Goal: Information Seeking & Learning: Learn about a topic

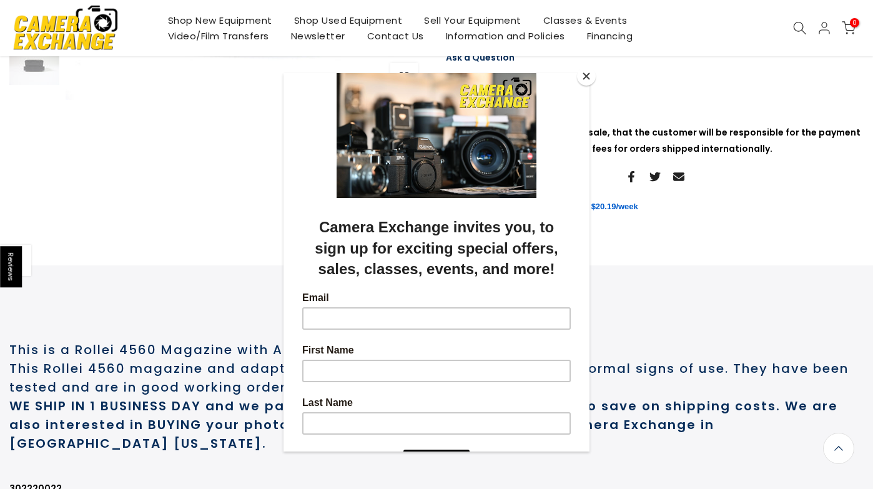
scroll to position [315, 0]
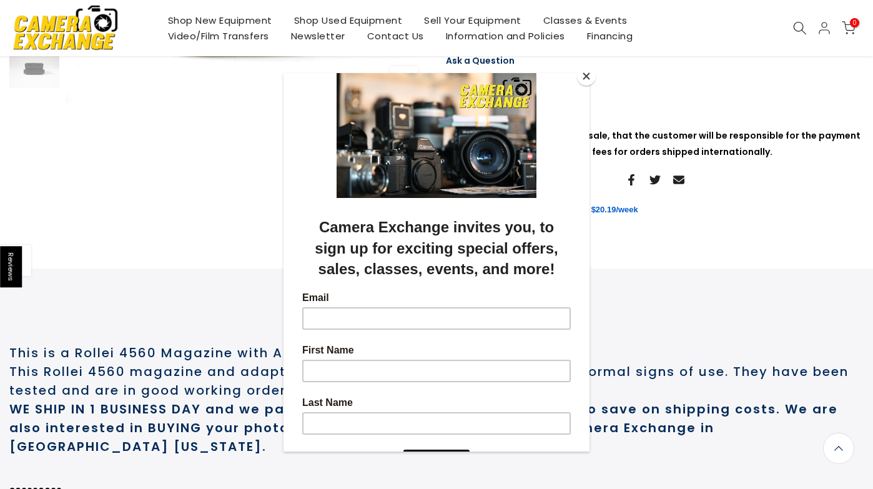
click at [589, 77] on button "Close" at bounding box center [586, 76] width 19 height 19
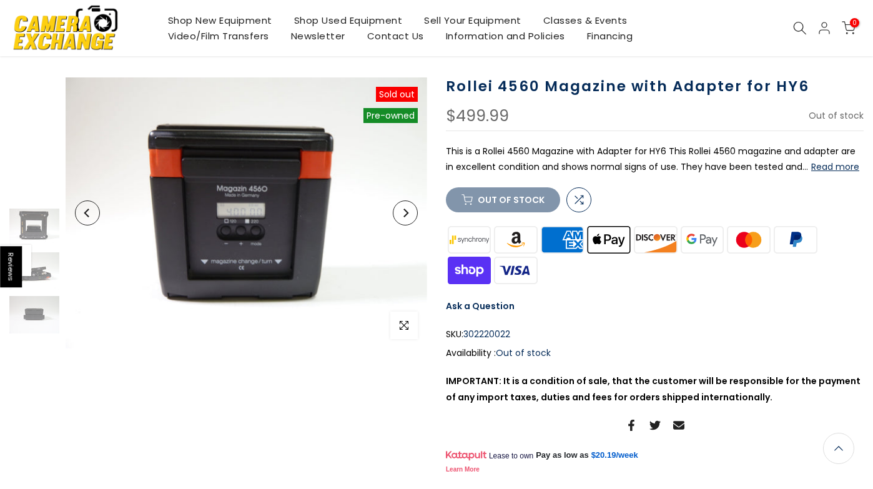
scroll to position [0, 0]
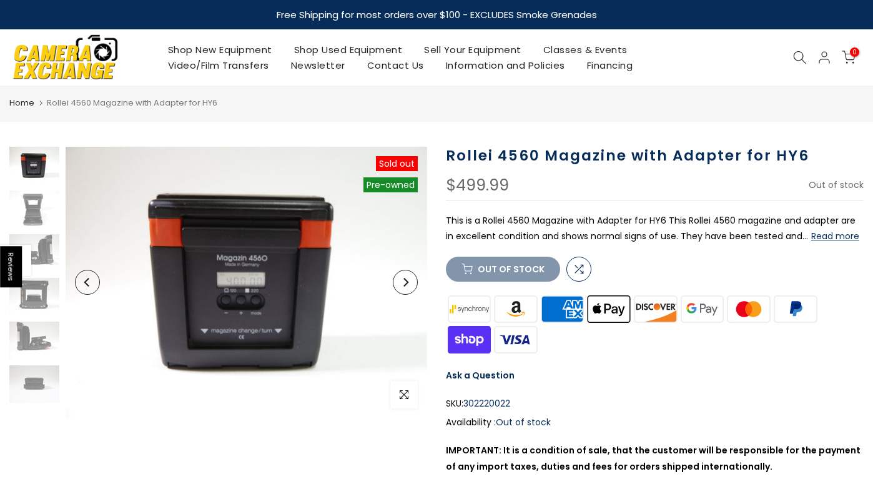
click at [800, 59] on use at bounding box center [800, 57] width 12 height 12
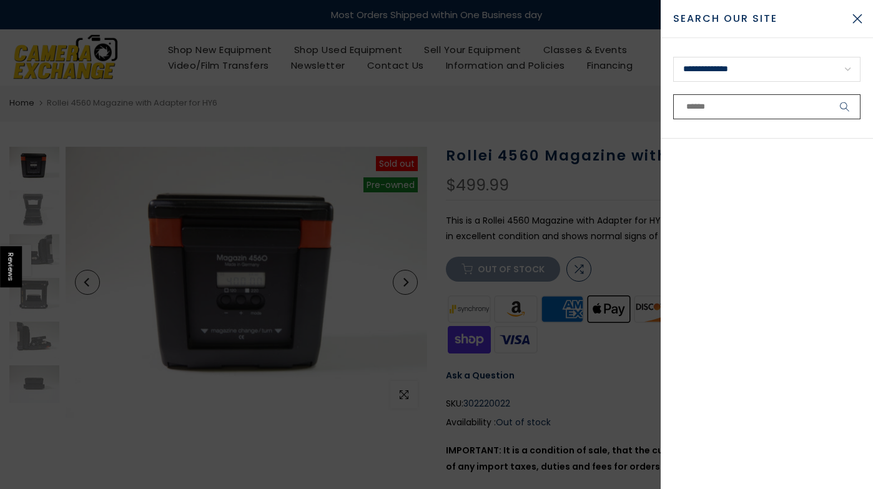
click at [767, 103] on input "text" at bounding box center [766, 106] width 187 height 25
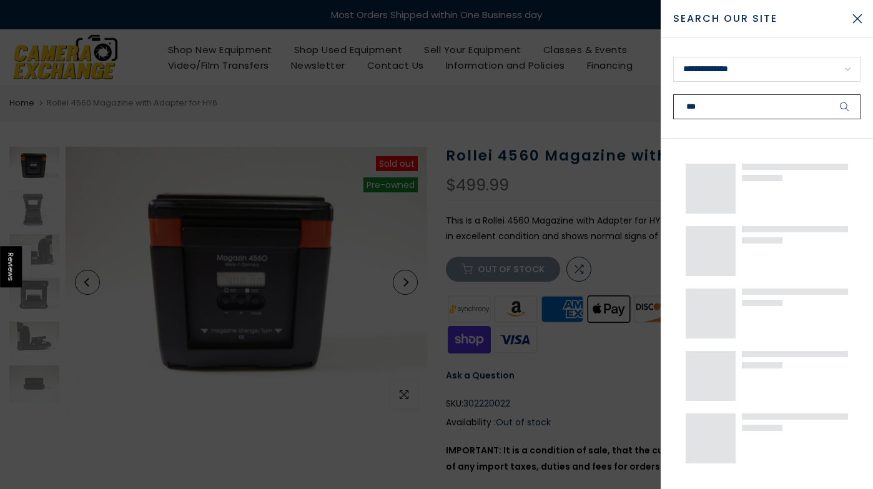
type input "***"
click at [829, 94] on button "submit" at bounding box center [844, 106] width 31 height 25
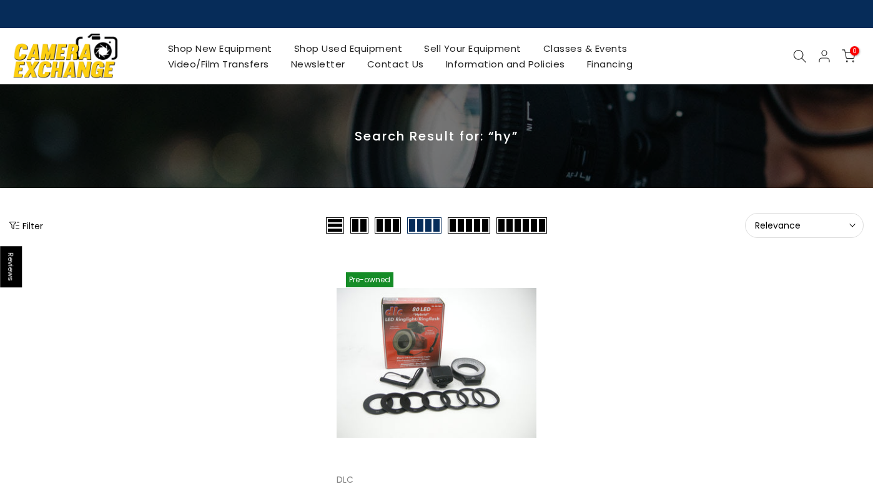
click at [799, 56] on icon at bounding box center [800, 56] width 14 height 14
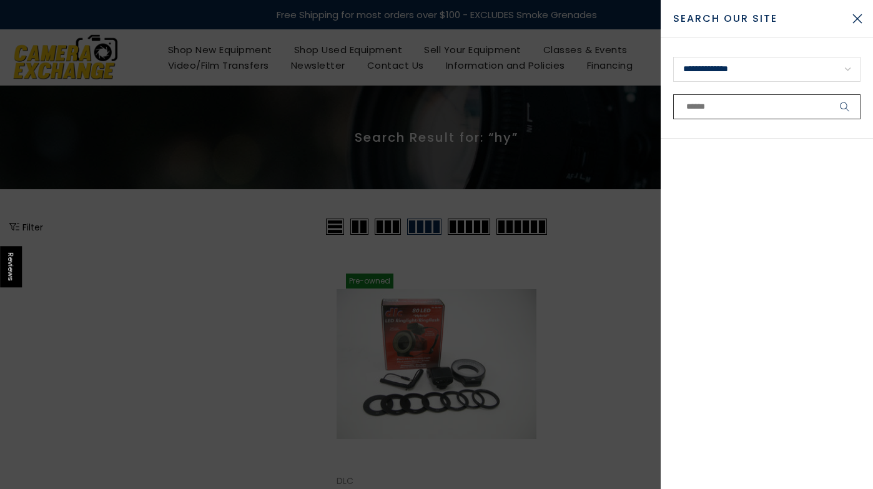
click at [747, 109] on input "text" at bounding box center [766, 106] width 187 height 25
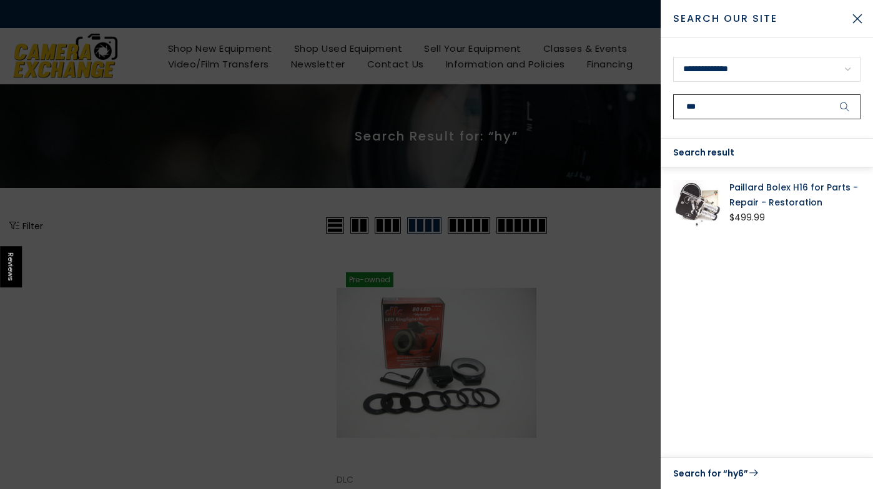
type input "***"
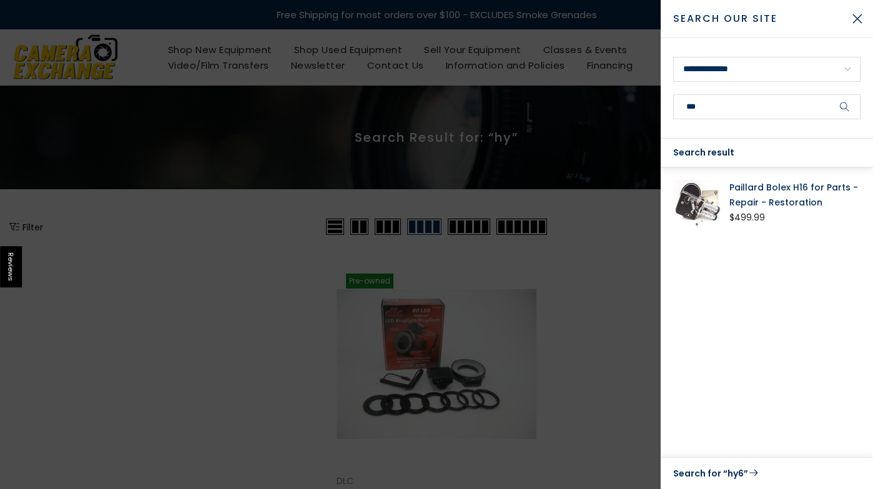
click at [759, 189] on link "Paillard Bolex H16 for Parts - Repair - Restoration" at bounding box center [794, 195] width 131 height 30
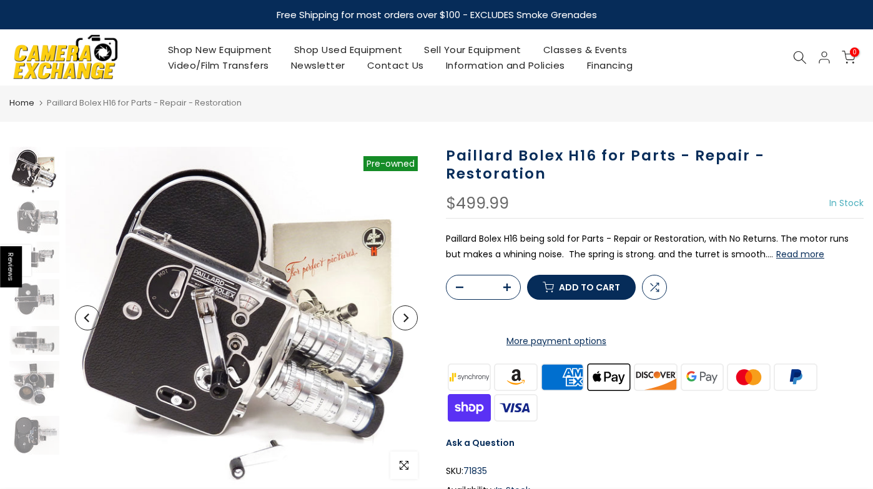
click at [795, 52] on icon at bounding box center [800, 58] width 14 height 14
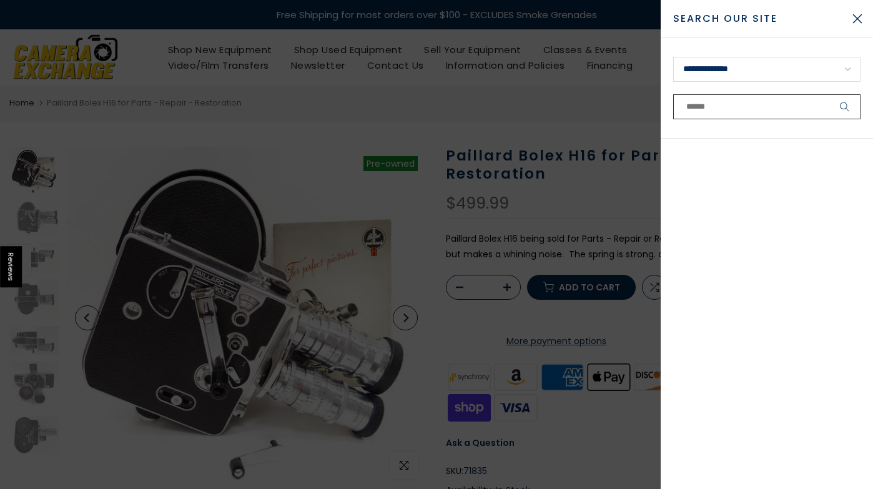
click at [718, 103] on input "text" at bounding box center [766, 106] width 187 height 25
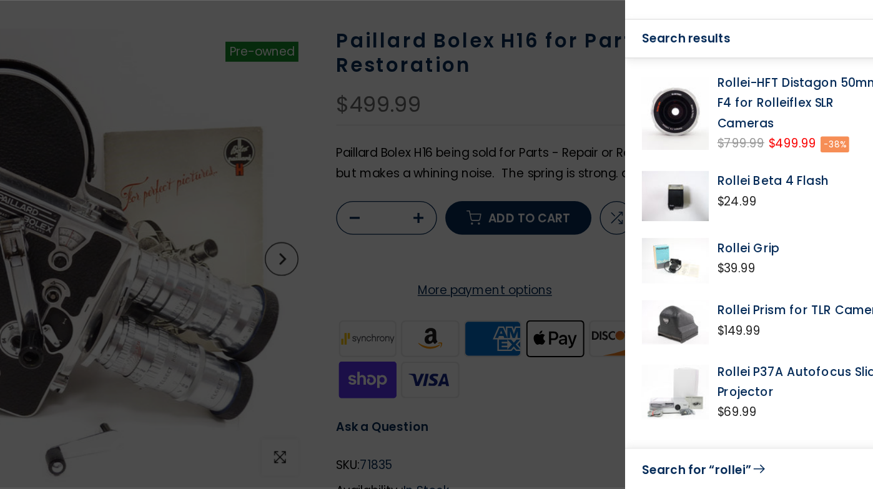
type input "******"
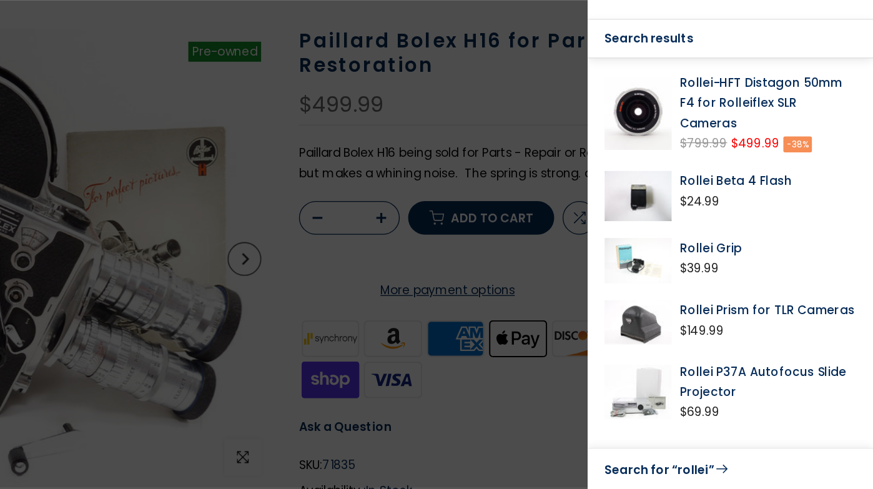
click at [780, 184] on link "Rollei-HFT Distagon 50mm F4 for Rolleiflex SLR Cameras" at bounding box center [794, 200] width 131 height 45
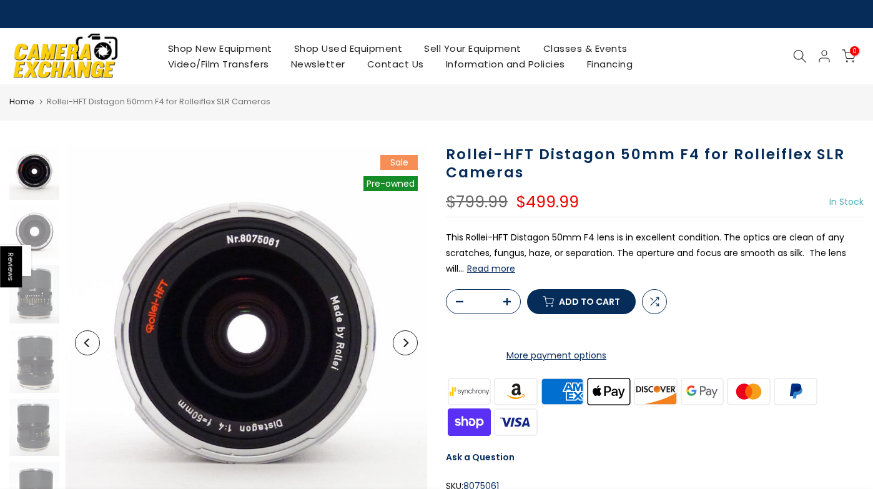
click at [410, 347] on button "Next" at bounding box center [405, 342] width 25 height 25
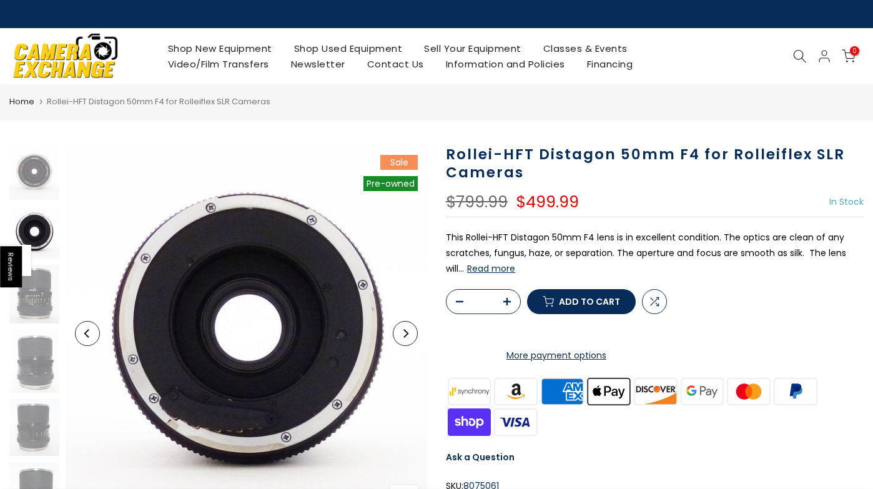
click at [410, 330] on button "Next" at bounding box center [405, 333] width 25 height 25
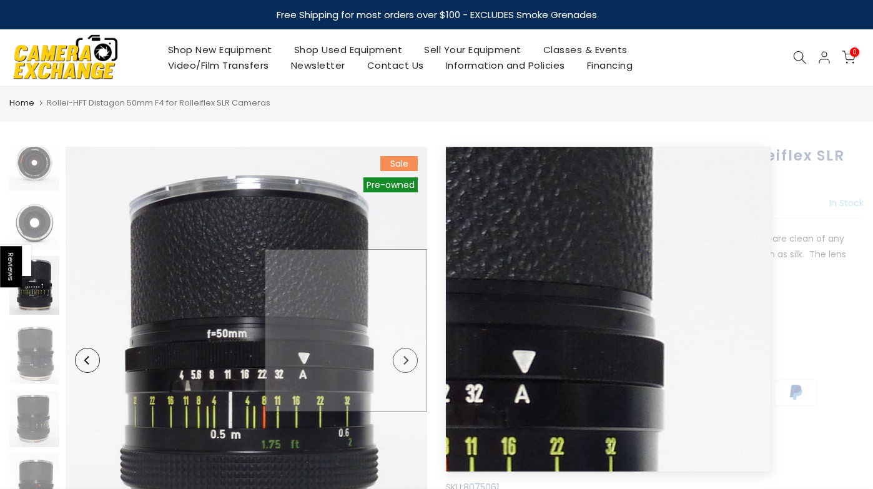
scroll to position [10, 0]
click at [410, 330] on img at bounding box center [247, 361] width 362 height 428
